Goal: Task Accomplishment & Management: Use online tool/utility

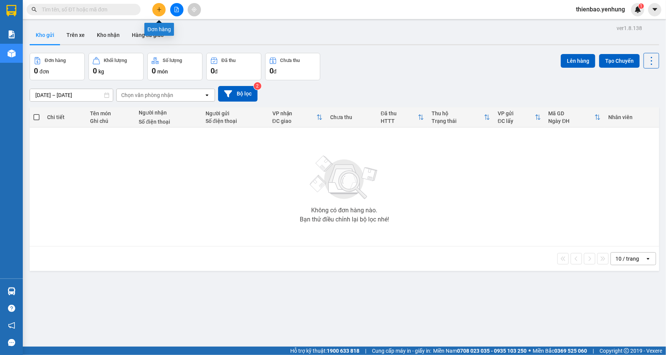
click at [158, 6] on button at bounding box center [158, 9] width 13 height 13
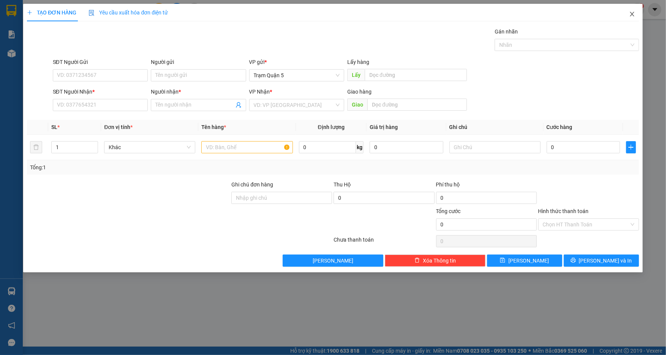
click at [635, 13] on icon "close" at bounding box center [632, 14] width 6 height 6
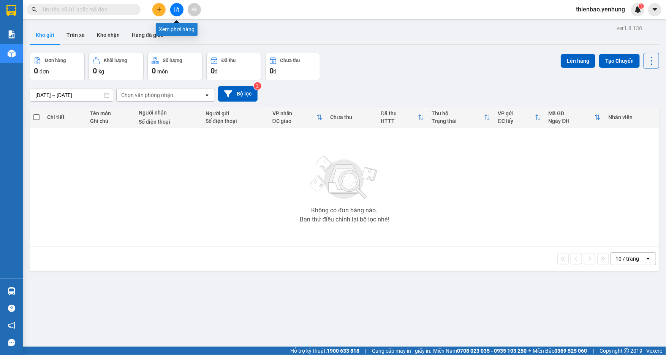
click at [173, 9] on button at bounding box center [176, 9] width 13 height 13
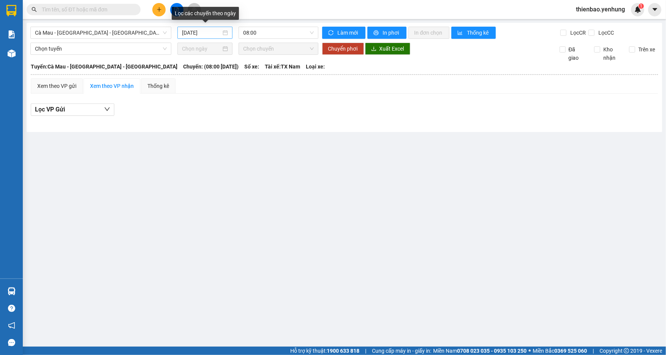
click at [226, 33] on div "14/08/2025" at bounding box center [205, 32] width 46 height 8
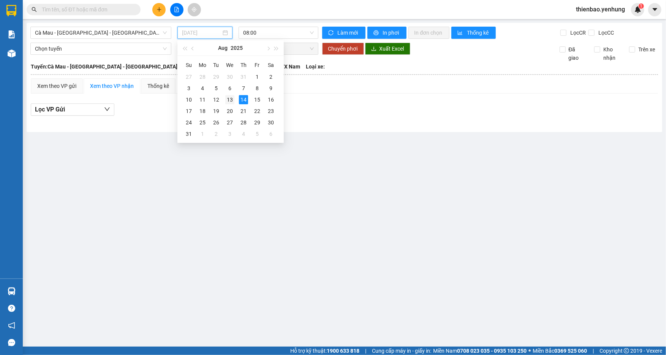
click at [229, 98] on div "13" at bounding box center [229, 99] width 9 height 9
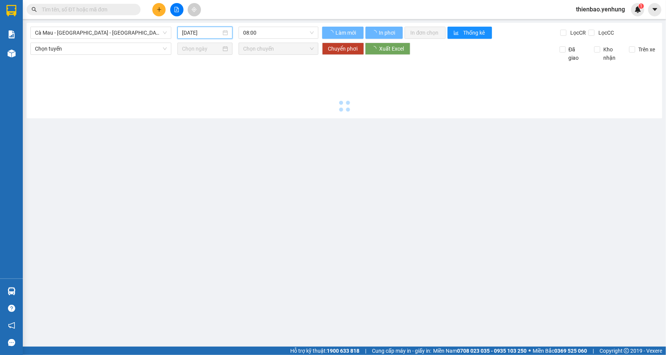
type input "13/08/2025"
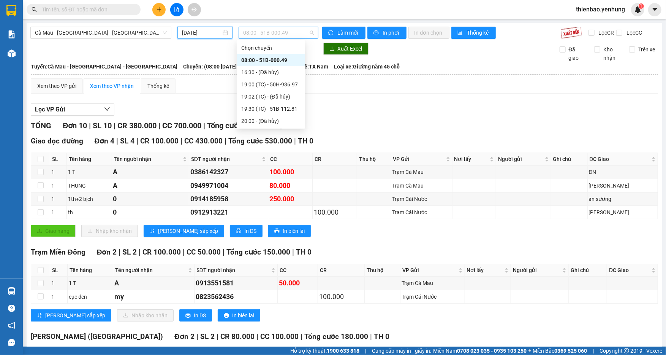
click at [308, 31] on span "08:00 - 51B-000.49" at bounding box center [278, 32] width 71 height 11
click at [286, 84] on div "19:00 (TC) - 50H-936.97" at bounding box center [270, 84] width 59 height 8
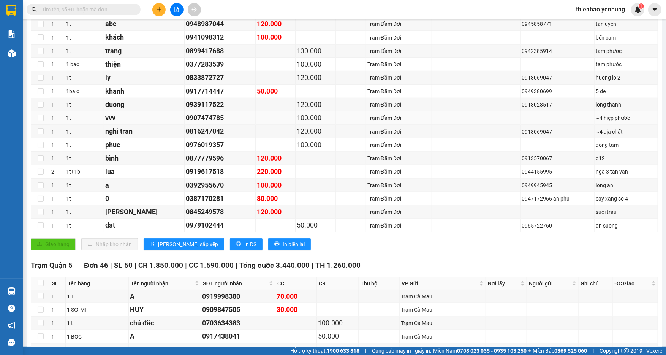
scroll to position [638, 0]
